Goal: Task Accomplishment & Management: Complete application form

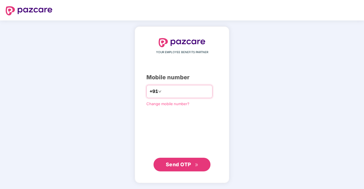
drag, startPoint x: 0, startPoint y: 0, endPoint x: 178, endPoint y: 91, distance: 199.7
click at [178, 91] on input "number" at bounding box center [185, 91] width 47 height 9
type input "**********"
click at [174, 160] on button "Send OTP" at bounding box center [181, 165] width 57 height 14
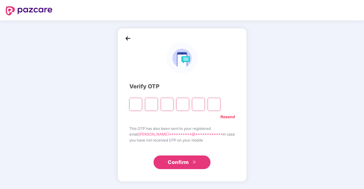
type input "*"
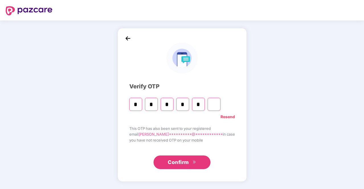
type input "*"
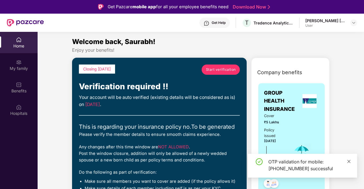
click at [349, 162] on icon "close" at bounding box center [349, 162] width 4 height 4
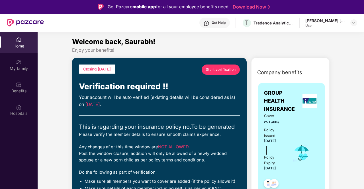
click at [219, 70] on span "Start verification" at bounding box center [221, 69] width 30 height 5
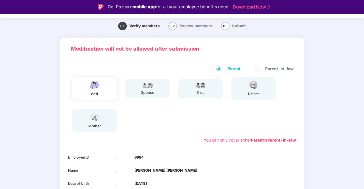
scroll to position [28, 0]
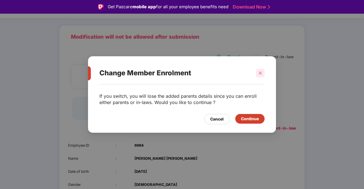
click at [259, 74] on icon "close" at bounding box center [260, 73] width 4 height 4
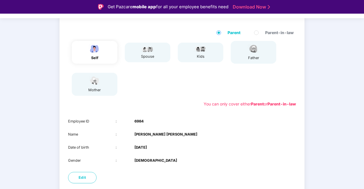
scroll to position [82, 0]
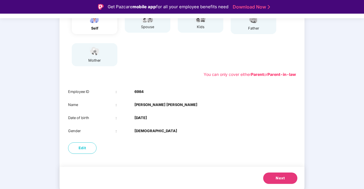
click at [282, 180] on span "Next" at bounding box center [279, 179] width 9 height 6
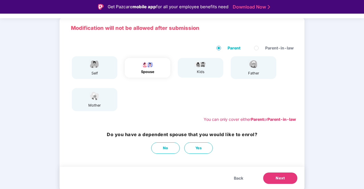
scroll to position [37, 0]
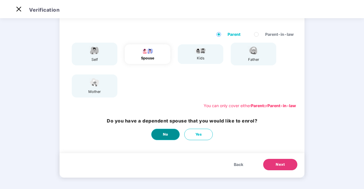
click at [170, 135] on button "No" at bounding box center [165, 134] width 28 height 11
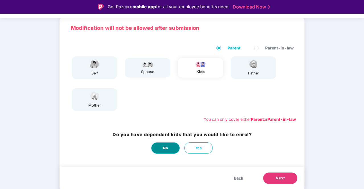
click at [167, 151] on button "No" at bounding box center [165, 148] width 28 height 11
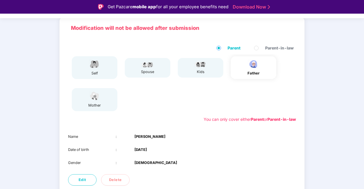
scroll to position [66, 0]
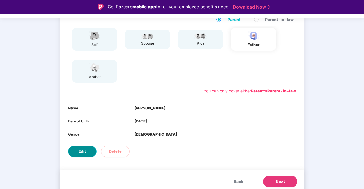
click at [77, 150] on button "Edit" at bounding box center [82, 151] width 28 height 11
select select "****"
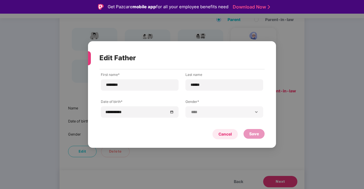
click at [226, 136] on div "Cancel" at bounding box center [224, 134] width 13 height 6
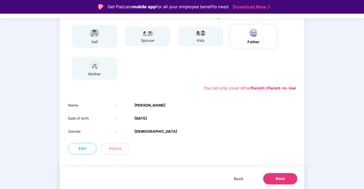
scroll to position [69, 0]
click at [283, 179] on span "Next" at bounding box center [279, 179] width 9 height 6
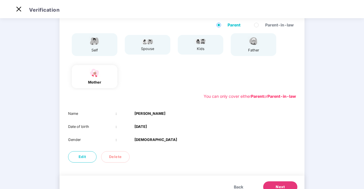
scroll to position [57, 0]
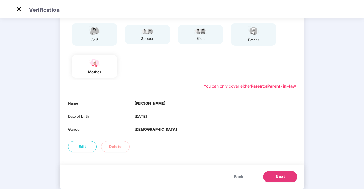
click at [279, 179] on span "Next" at bounding box center [279, 177] width 9 height 6
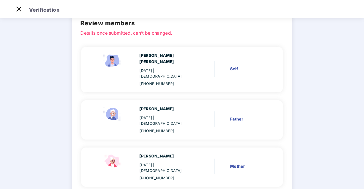
scroll to position [56, 0]
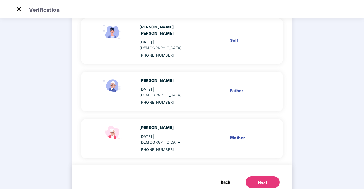
click at [262, 180] on div "Next" at bounding box center [262, 183] width 9 height 6
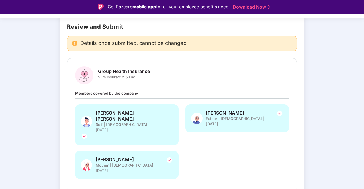
scroll to position [52, 0]
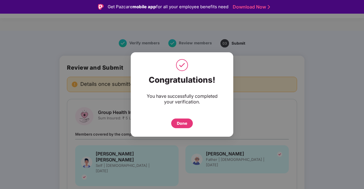
click at [183, 123] on div "Done" at bounding box center [182, 123] width 10 height 6
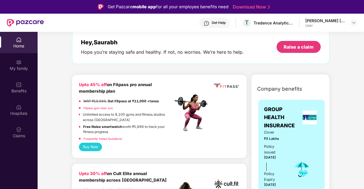
scroll to position [114, 0]
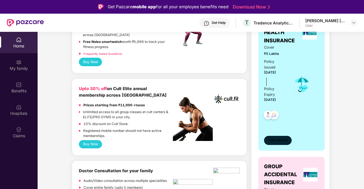
click at [277, 141] on span "View details" at bounding box center [277, 140] width 19 height 5
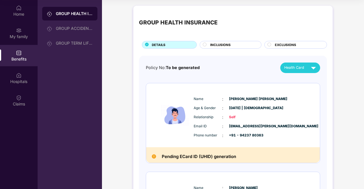
click at [209, 46] on div "INCLUSIONS" at bounding box center [232, 45] width 51 height 6
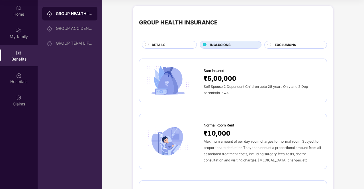
click at [282, 44] on span "EXCLUSIONS" at bounding box center [285, 44] width 21 height 5
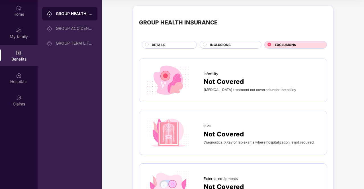
click at [171, 45] on div "DETAILS" at bounding box center [171, 45] width 45 height 6
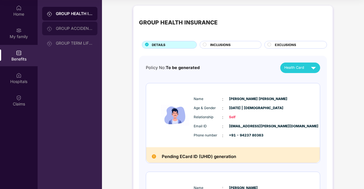
click at [77, 27] on div "GROUP ACCIDENTAL INSURANCE" at bounding box center [74, 28] width 37 height 5
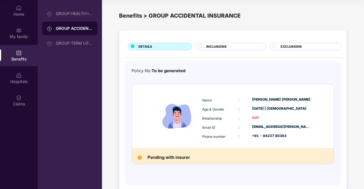
click at [211, 48] on span "INCLUSIONS" at bounding box center [216, 46] width 20 height 5
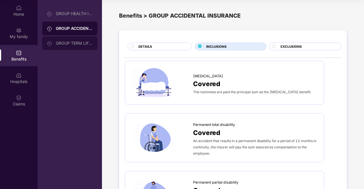
click at [65, 45] on div "GROUP TERM LIFE INSURANCE" at bounding box center [74, 43] width 37 height 5
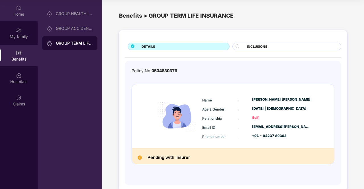
click at [19, 16] on div "Home" at bounding box center [19, 14] width 38 height 6
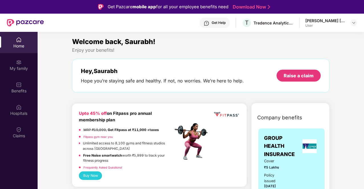
click at [330, 24] on div "User" at bounding box center [325, 25] width 40 height 5
click at [355, 21] on img at bounding box center [353, 22] width 5 height 5
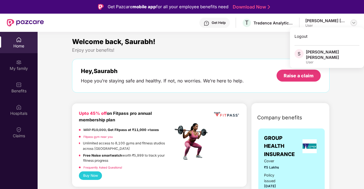
click at [355, 21] on img at bounding box center [353, 22] width 5 height 5
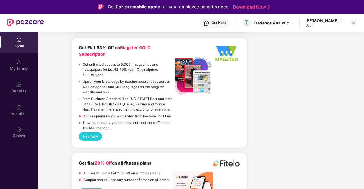
scroll to position [32, 0]
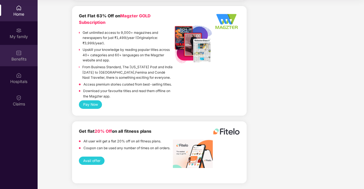
click at [20, 57] on div "Benefits" at bounding box center [19, 59] width 38 height 6
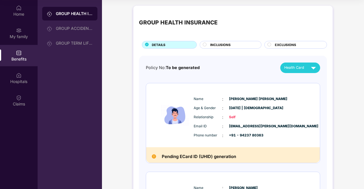
click at [20, 57] on div "Benefits" at bounding box center [19, 59] width 38 height 6
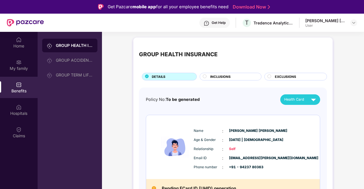
click at [26, 26] on img at bounding box center [25, 22] width 37 height 7
click at [29, 23] on img at bounding box center [25, 22] width 37 height 7
click at [22, 45] on div "Home" at bounding box center [19, 46] width 38 height 6
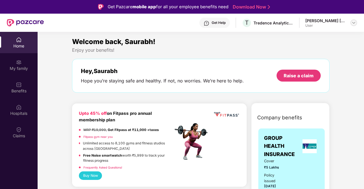
click at [354, 22] on img at bounding box center [353, 22] width 5 height 5
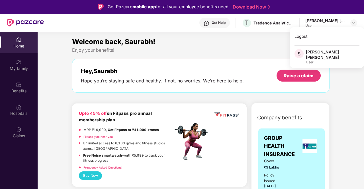
click at [330, 53] on div "[PERSON_NAME] [PERSON_NAME]" at bounding box center [333, 54] width 54 height 11
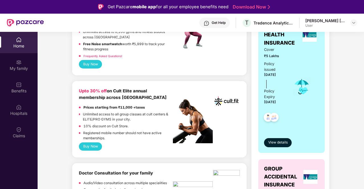
scroll to position [85, 0]
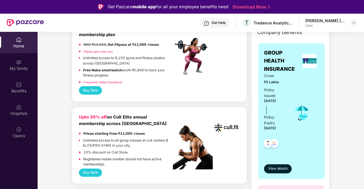
click at [98, 53] on link "Fitpass gym near you" at bounding box center [97, 51] width 29 height 3
